Goal: Transaction & Acquisition: Download file/media

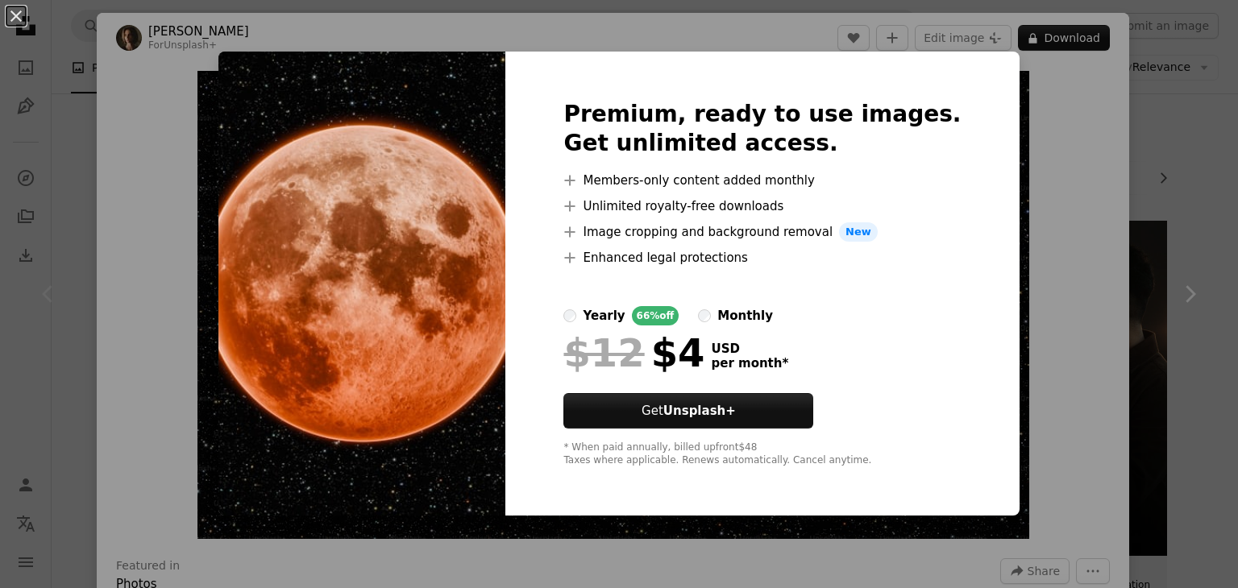
click at [1041, 197] on div "An X shape Premium, ready to use images. Get unlimited access. A plus sign Memb…" at bounding box center [619, 294] width 1238 height 588
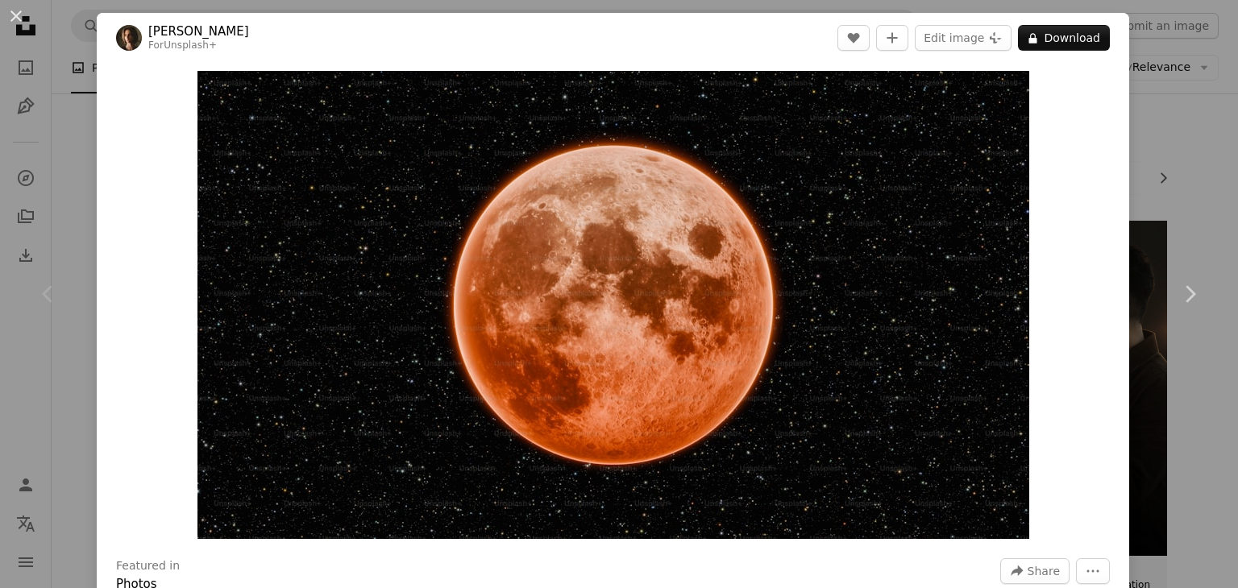
click at [1157, 208] on div "An X shape Chevron left Chevron right [PERSON_NAME] For Unsplash+ A heart A plu…" at bounding box center [619, 294] width 1238 height 588
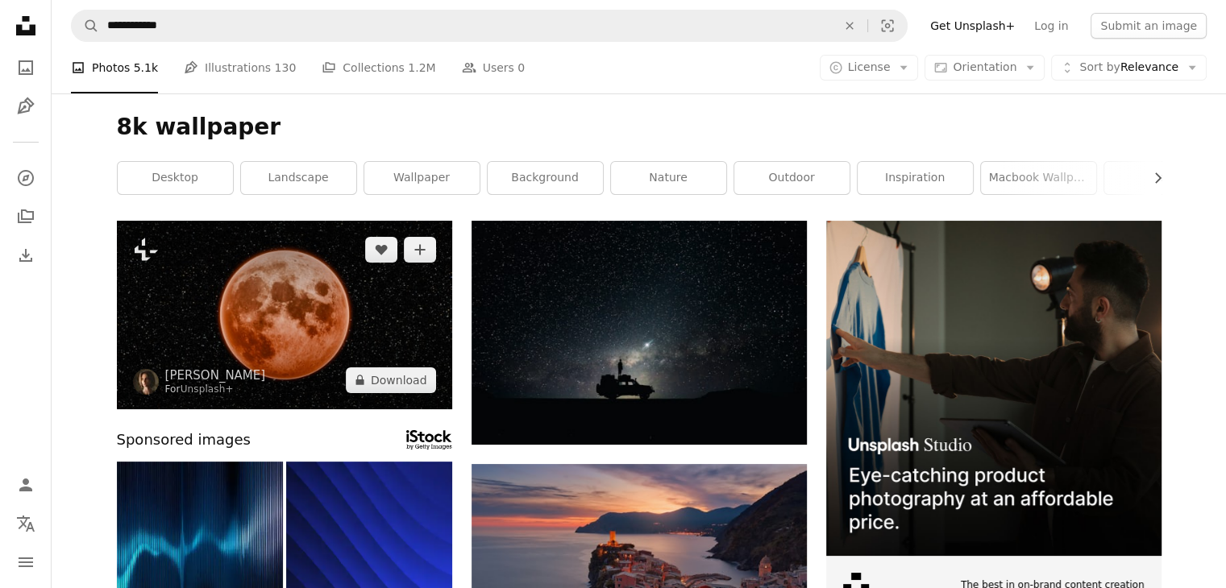
click at [164, 284] on img at bounding box center [284, 315] width 335 height 189
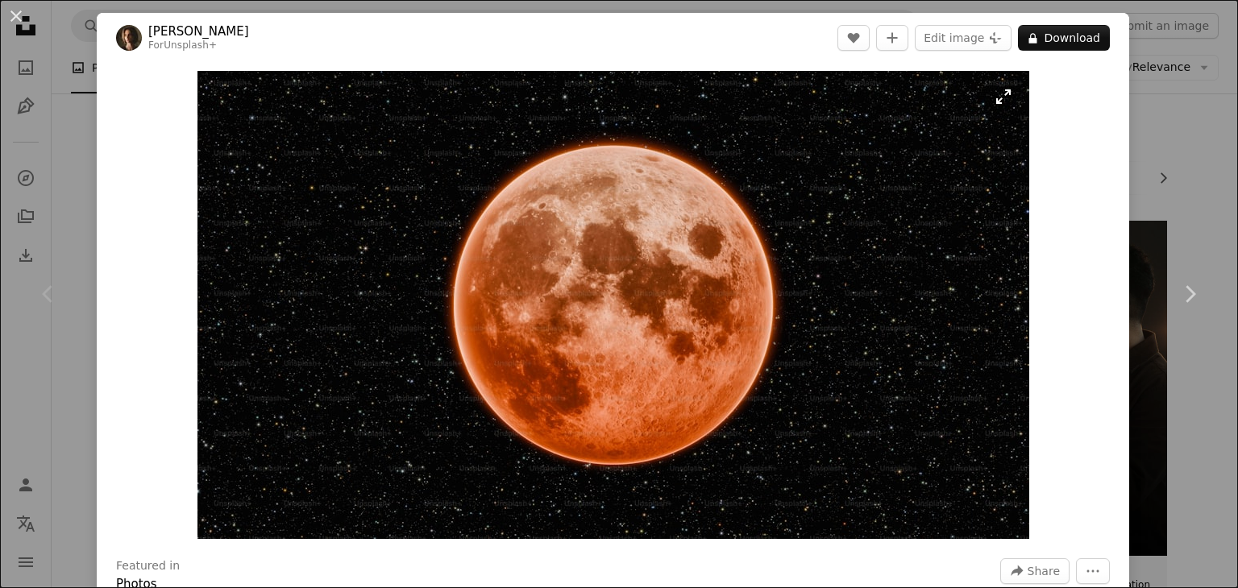
click at [997, 95] on img "Zoom in on this image" at bounding box center [613, 305] width 832 height 468
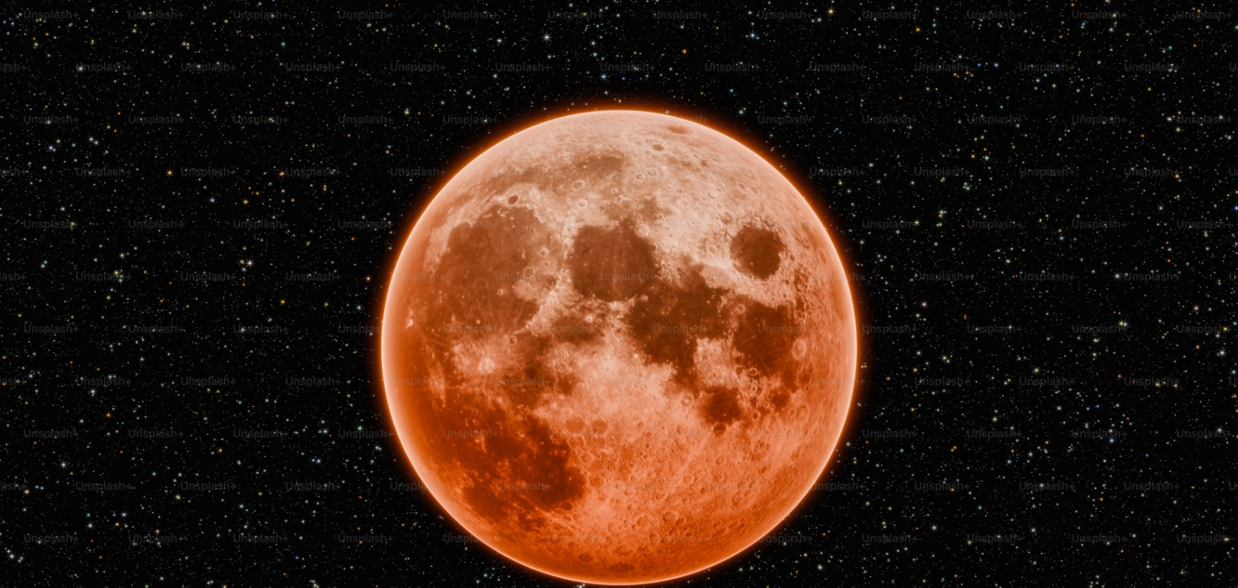
scroll to position [48, 0]
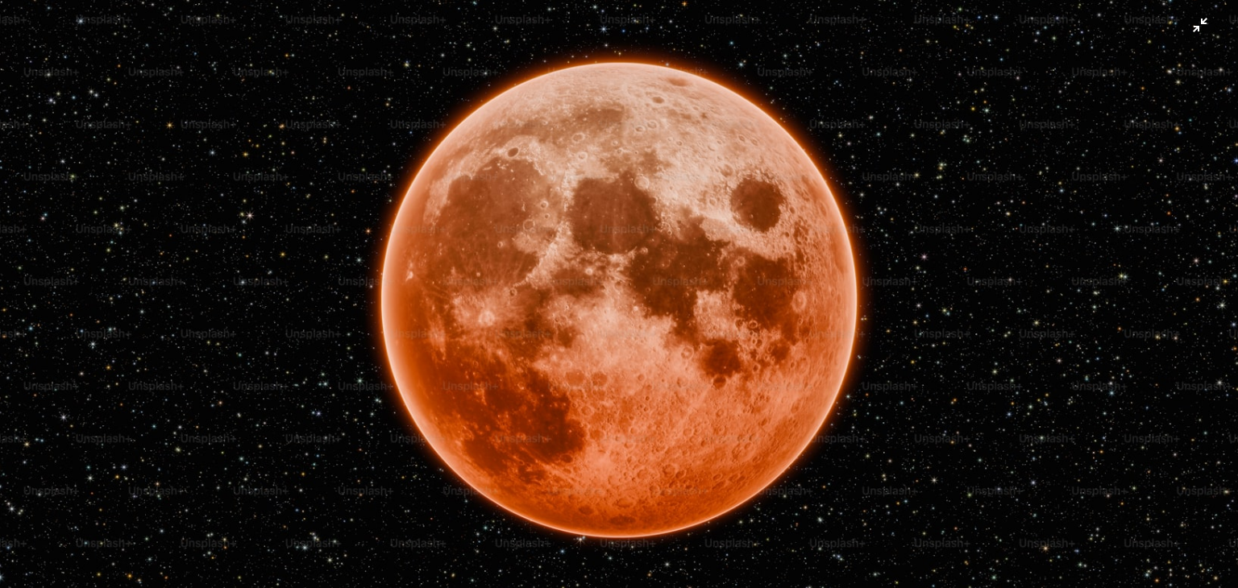
click at [1198, 20] on img "Zoom out on this image" at bounding box center [618, 300] width 1239 height 697
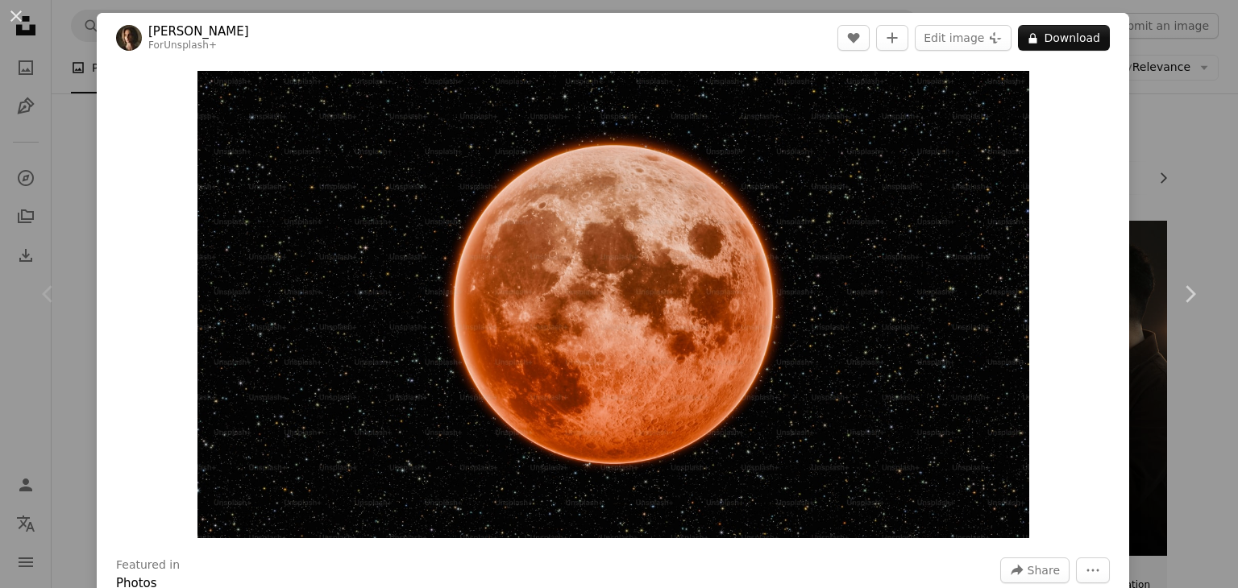
click at [151, 185] on div "Zoom in" at bounding box center [613, 304] width 1032 height 483
